Goal: Information Seeking & Learning: Learn about a topic

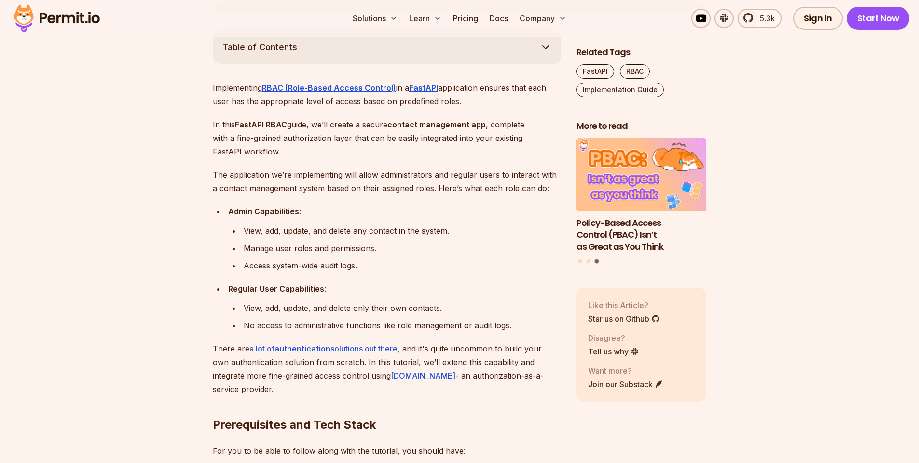
scroll to position [529, 0]
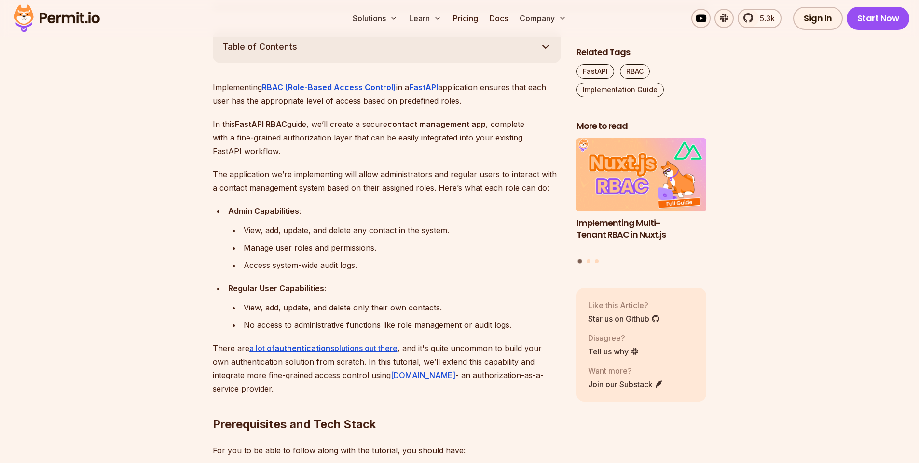
click at [356, 309] on div "View, add, update, and delete only their own contacts." at bounding box center [402, 308] width 317 height 14
click at [374, 327] on div "No access to administrative functions like role management or audit logs." at bounding box center [402, 325] width 317 height 14
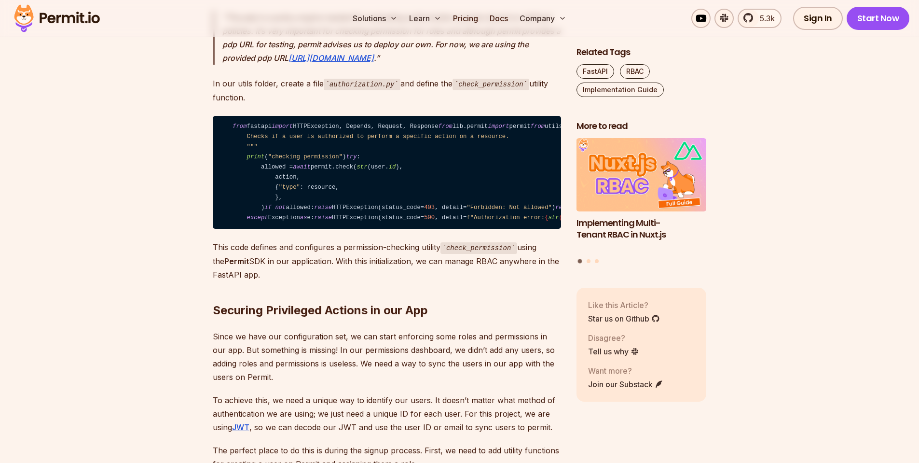
scroll to position [4763, 0]
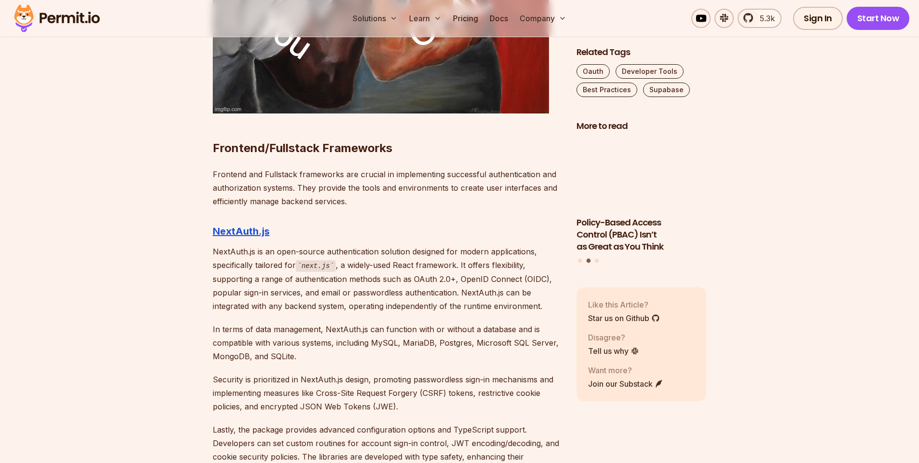
scroll to position [3738, 0]
